Goal: Information Seeking & Learning: Compare options

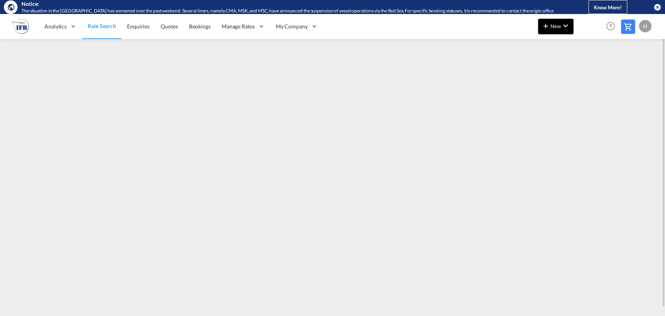
click at [549, 26] on md-icon "icon-plus 400-fg" at bounding box center [545, 25] width 9 height 9
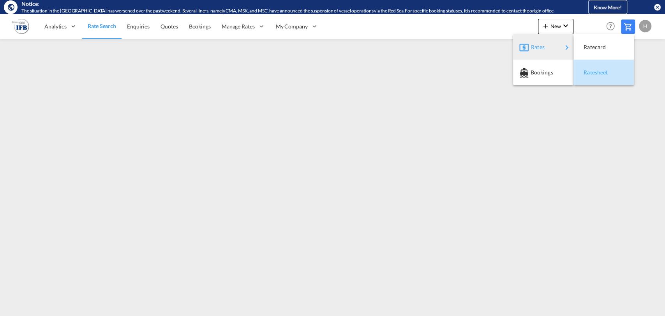
click at [591, 77] on span "Ratesheet" at bounding box center [587, 73] width 9 height 16
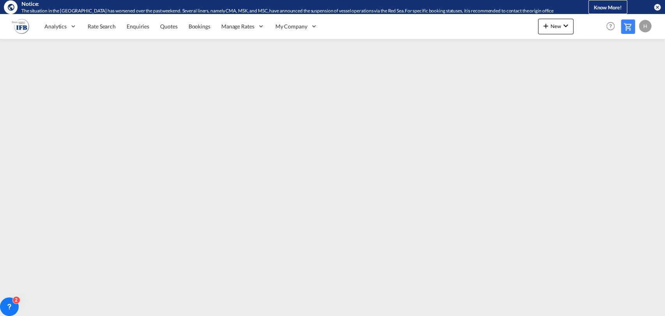
click at [654, 7] on md-icon "icon-close-circle" at bounding box center [657, 7] width 8 height 8
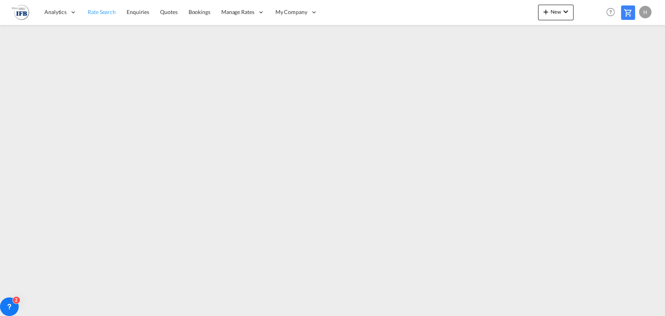
click at [101, 14] on span "Rate Search" at bounding box center [102, 12] width 28 height 7
click at [555, 12] on span "New" at bounding box center [555, 12] width 29 height 6
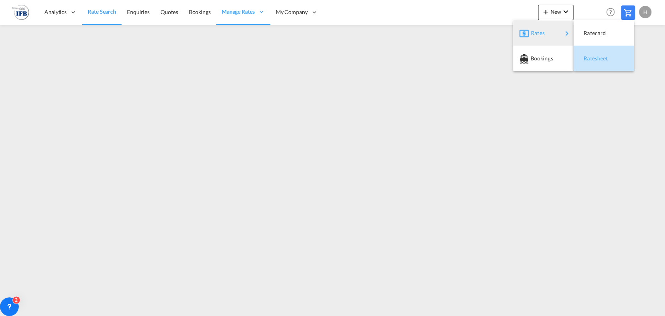
click at [581, 55] on div "Ratesheet" at bounding box center [603, 58] width 48 height 19
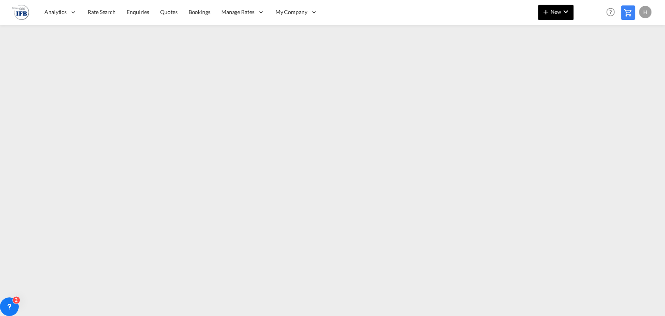
click at [558, 15] on button "New" at bounding box center [555, 13] width 35 height 16
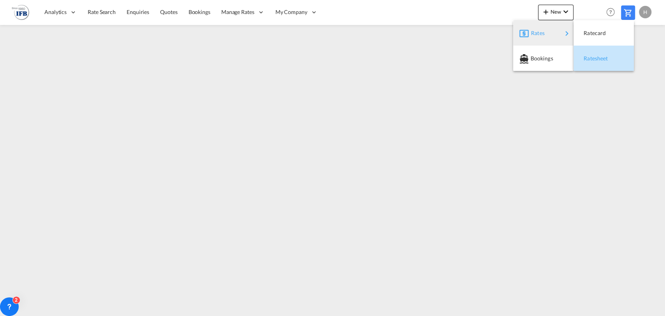
click at [586, 54] on span "Ratesheet" at bounding box center [587, 59] width 9 height 16
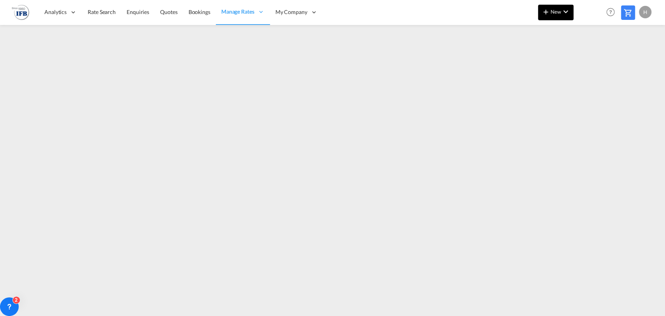
click at [550, 15] on button "New" at bounding box center [555, 13] width 35 height 16
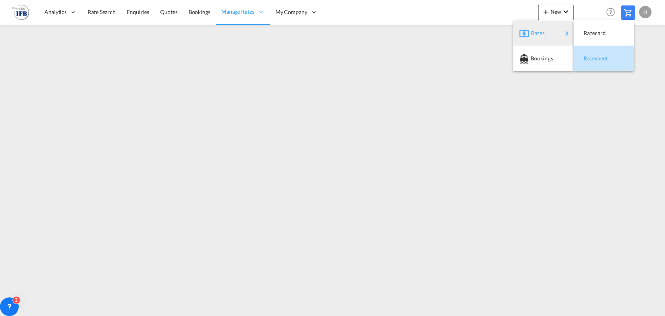
click at [589, 53] on span "Ratesheet" at bounding box center [587, 59] width 9 height 16
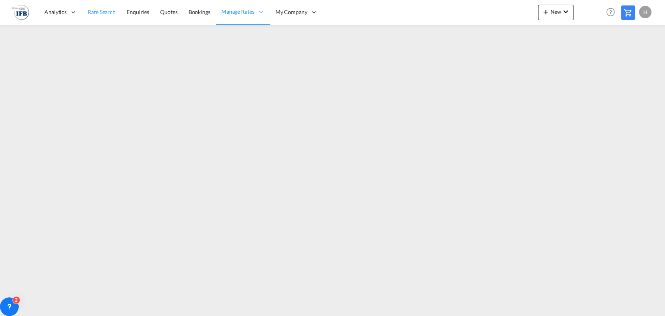
click at [91, 16] on link "Rate Search" at bounding box center [101, 12] width 39 height 25
